Goal: Task Accomplishment & Management: Manage account settings

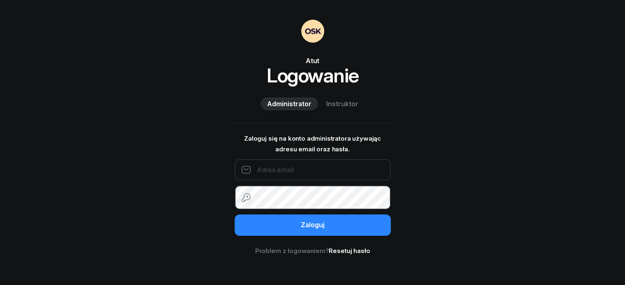
type input "604121647"
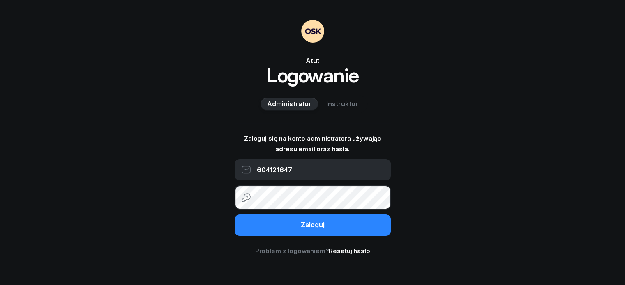
click at [356, 110] on span "Instruktor" at bounding box center [342, 104] width 32 height 11
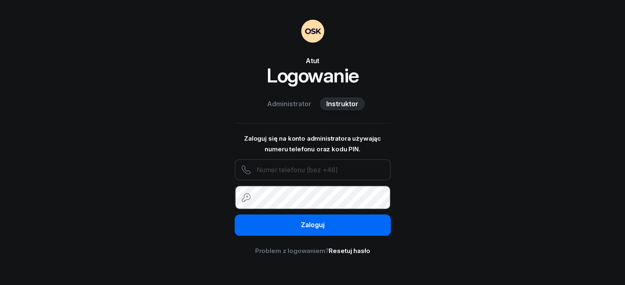
type input "604121647"
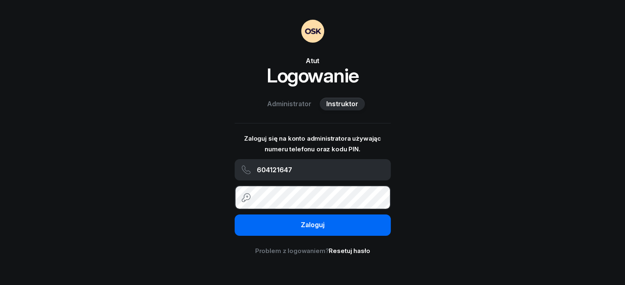
click at [322, 231] on div "Zaloguj" at bounding box center [313, 225] width 24 height 11
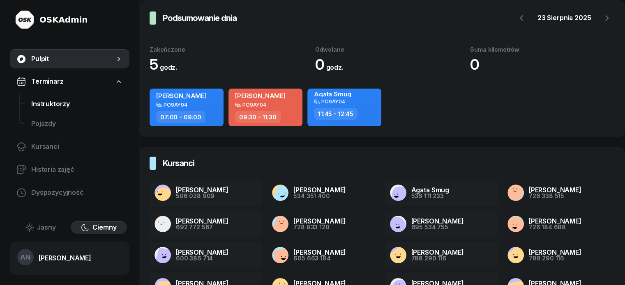
click at [63, 110] on span "Instruktorzy" at bounding box center [77, 104] width 92 height 11
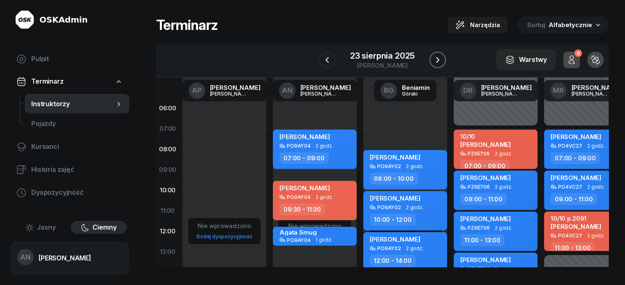
click at [445, 64] on button "button" at bounding box center [437, 60] width 16 height 16
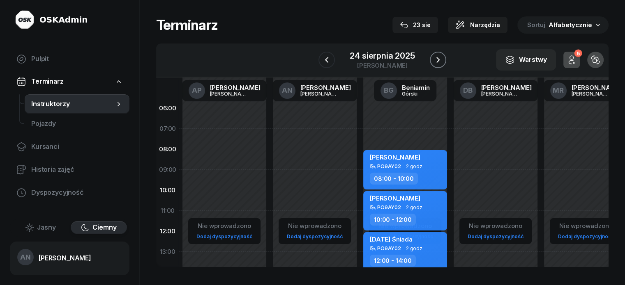
click at [443, 62] on icon "button" at bounding box center [438, 60] width 10 height 10
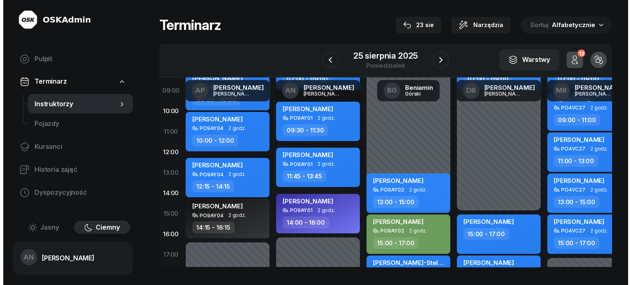
scroll to position [82, 0]
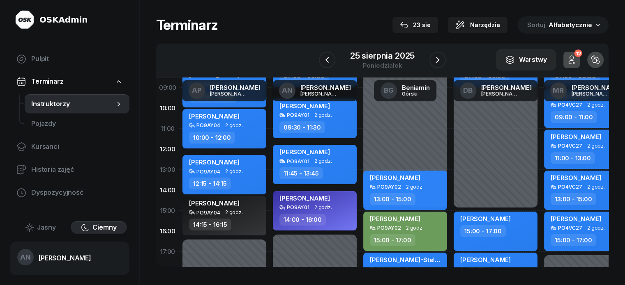
click at [305, 223] on div "14:00 - 16:00" at bounding box center [302, 220] width 46 height 12
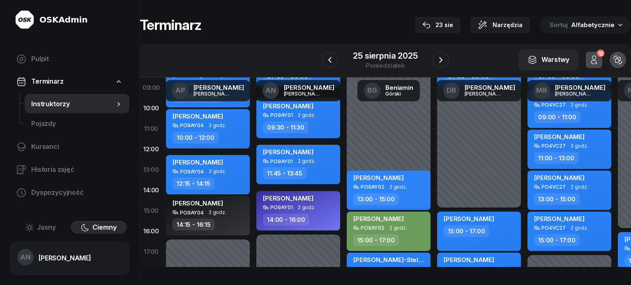
select select "14"
select select "16"
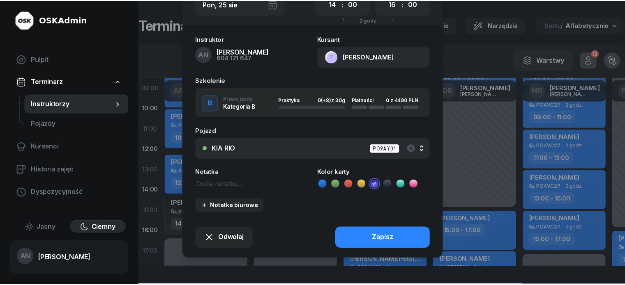
scroll to position [103, 0]
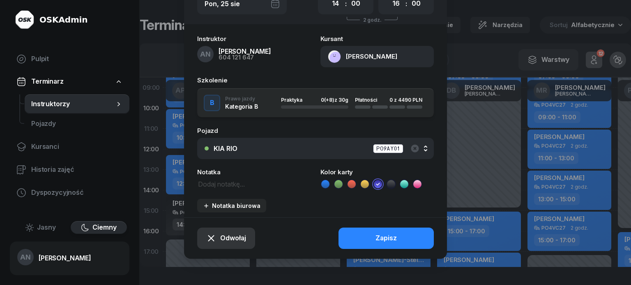
click at [214, 239] on button "Odwołaj" at bounding box center [226, 238] width 58 height 21
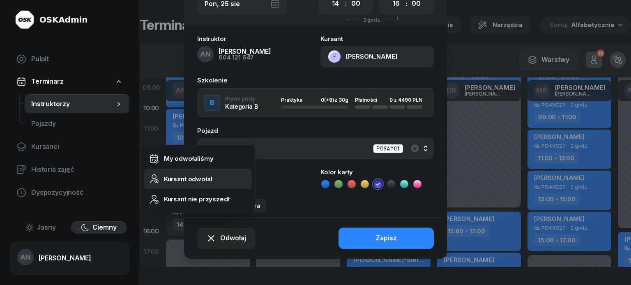
click at [209, 181] on div "Kursant odwołał" at bounding box center [188, 179] width 48 height 11
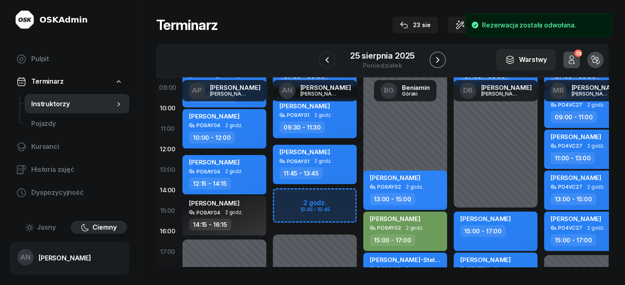
click at [440, 65] on icon "button" at bounding box center [437, 60] width 10 height 10
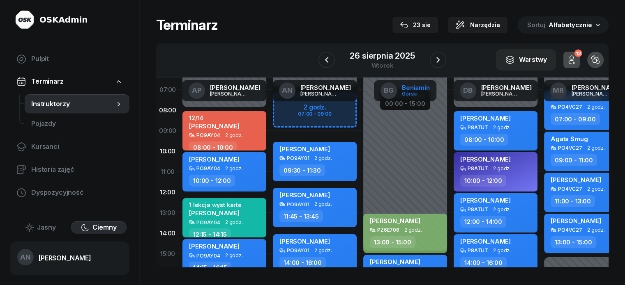
scroll to position [41, 0]
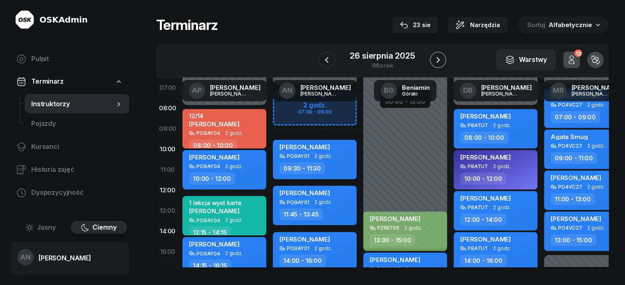
click at [443, 64] on icon "button" at bounding box center [438, 60] width 10 height 10
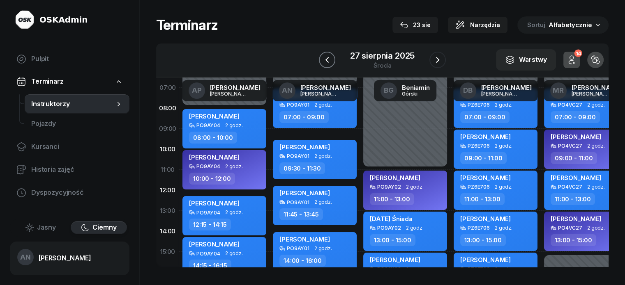
click at [325, 68] on button "button" at bounding box center [327, 60] width 16 height 16
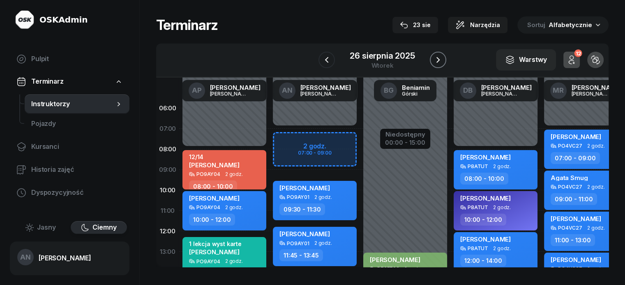
click at [443, 65] on icon "button" at bounding box center [438, 60] width 10 height 10
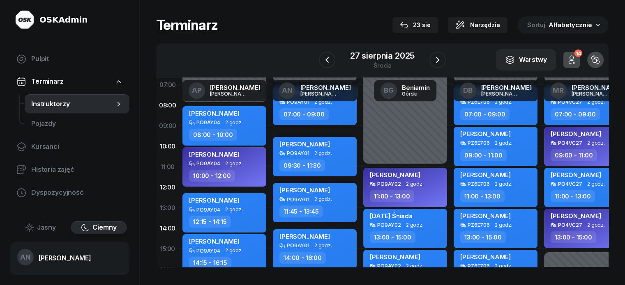
scroll to position [41, 0]
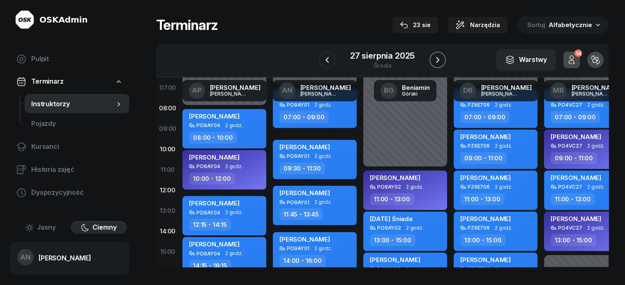
click at [439, 65] on icon "button" at bounding box center [437, 60] width 10 height 10
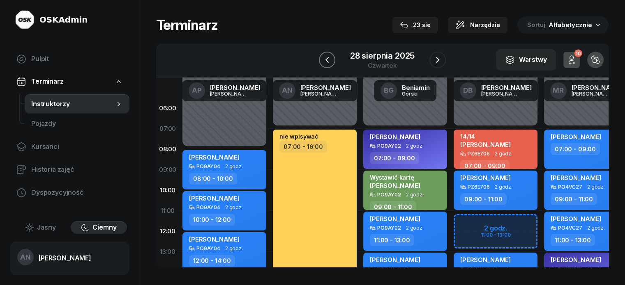
click at [325, 64] on button "button" at bounding box center [327, 60] width 16 height 16
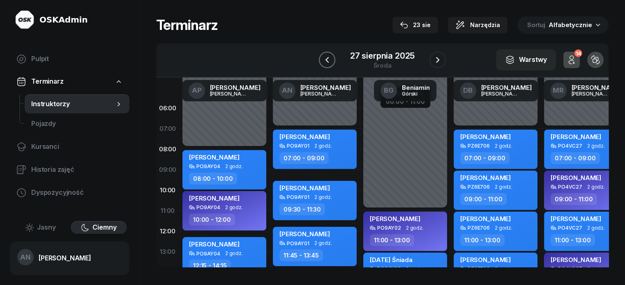
click at [325, 65] on icon "button" at bounding box center [327, 60] width 10 height 10
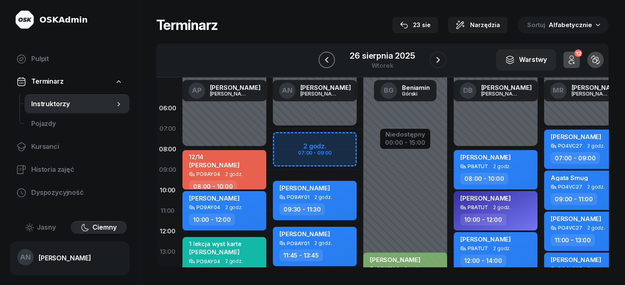
click at [325, 65] on icon "button" at bounding box center [326, 60] width 10 height 10
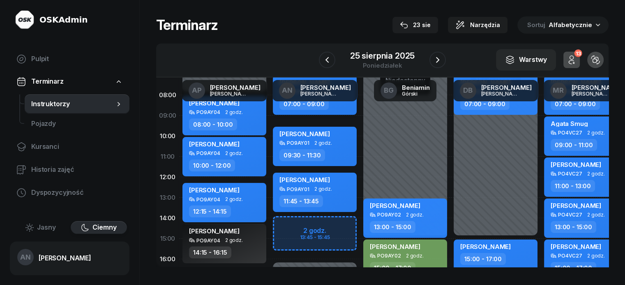
scroll to position [82, 0]
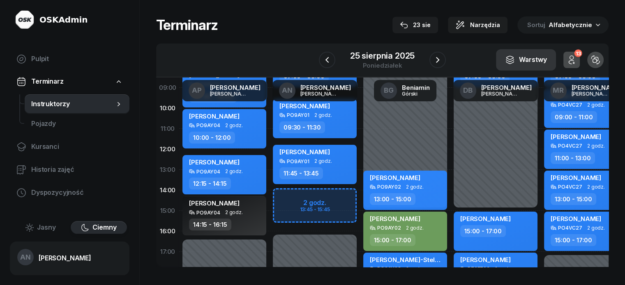
click at [514, 65] on icon "button" at bounding box center [510, 60] width 10 height 10
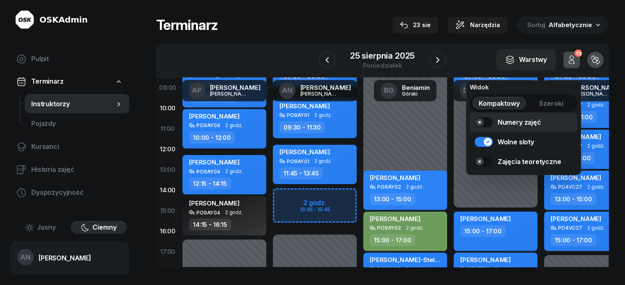
click at [507, 123] on div "Numery zajęć" at bounding box center [519, 122] width 44 height 10
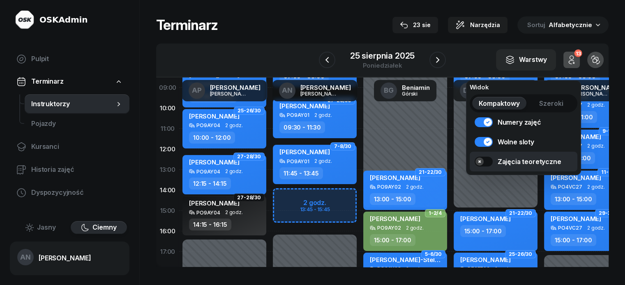
click at [510, 167] on div "Zajęcia teoretyczne" at bounding box center [529, 162] width 64 height 10
click at [559, 103] on span "Szeroki" at bounding box center [551, 104] width 24 height 11
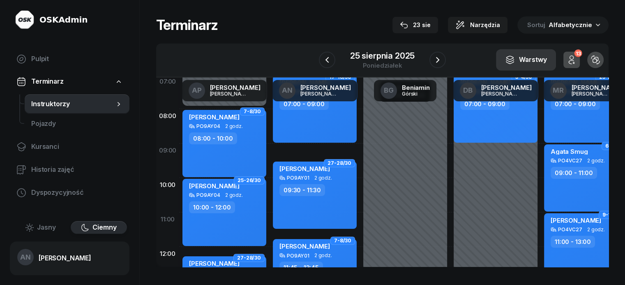
click at [513, 62] on icon "button" at bounding box center [509, 61] width 7 height 2
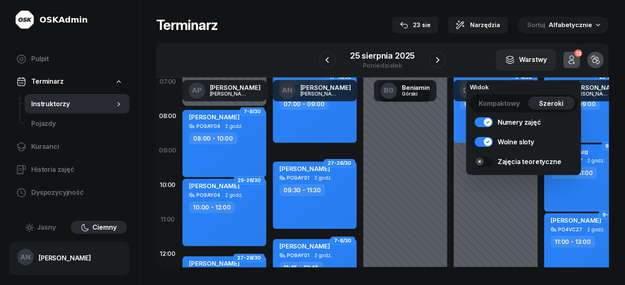
click at [514, 106] on span "Kompaktowy" at bounding box center [498, 104] width 41 height 11
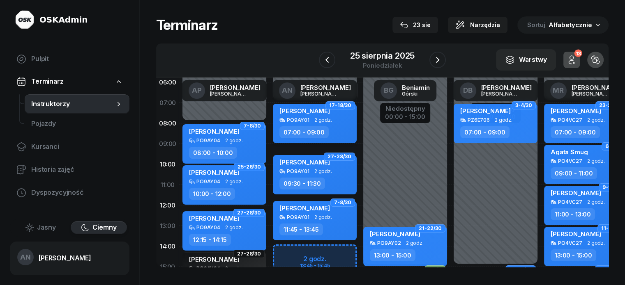
scroll to position [0, 0]
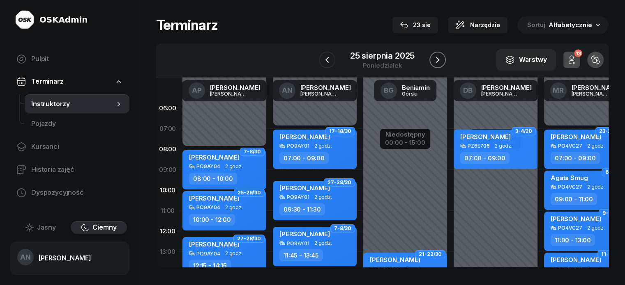
click at [442, 65] on icon "button" at bounding box center [437, 60] width 10 height 10
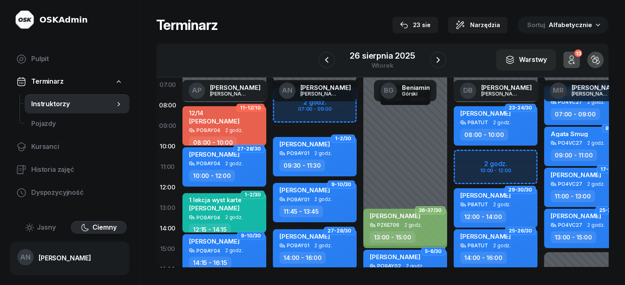
scroll to position [41, 0]
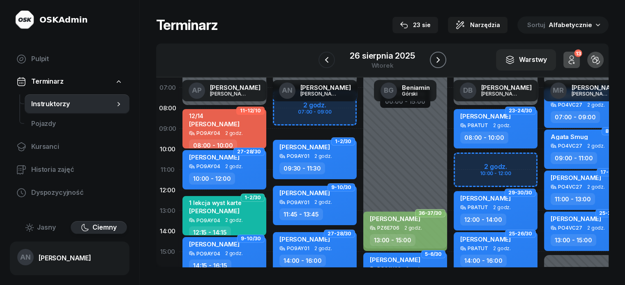
click at [443, 65] on icon "button" at bounding box center [438, 60] width 10 height 10
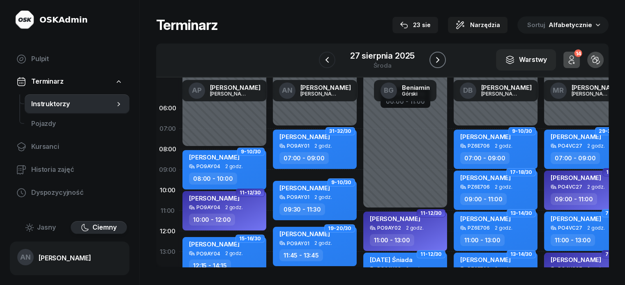
click at [445, 60] on button "button" at bounding box center [437, 60] width 16 height 16
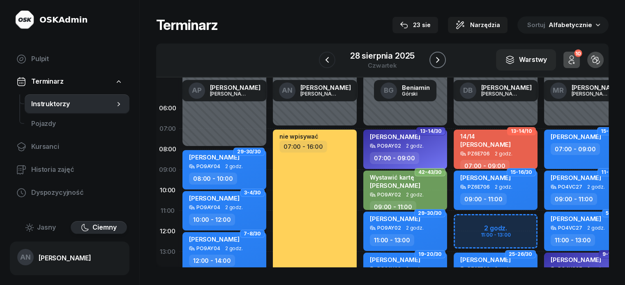
click at [442, 62] on icon "button" at bounding box center [437, 60] width 10 height 10
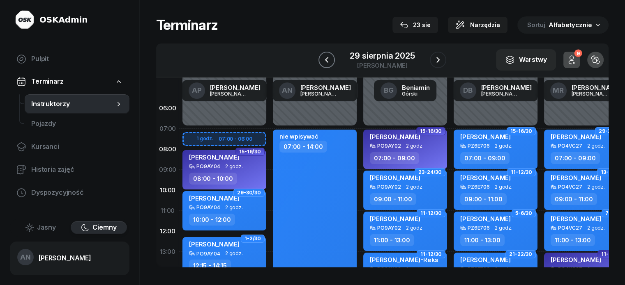
click at [324, 65] on icon "button" at bounding box center [326, 60] width 10 height 10
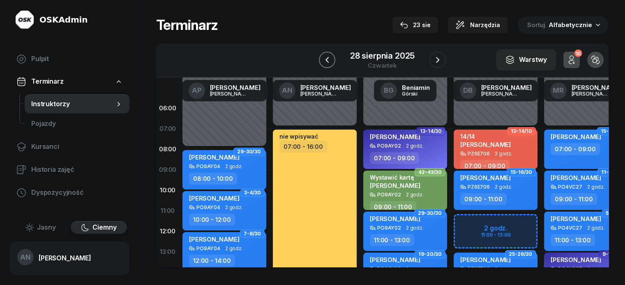
click at [324, 65] on icon "button" at bounding box center [327, 60] width 10 height 10
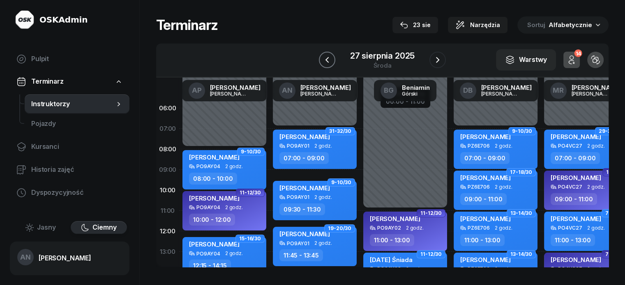
click at [324, 65] on icon "button" at bounding box center [327, 60] width 10 height 10
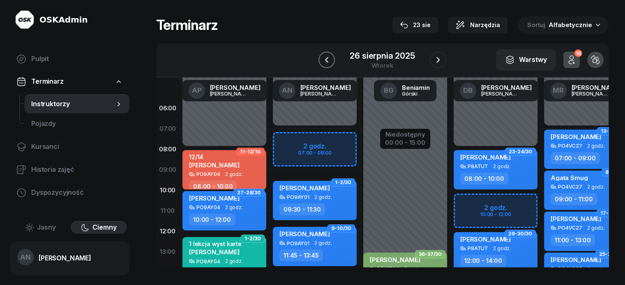
click at [324, 65] on icon "button" at bounding box center [326, 60] width 10 height 10
